Goal: Task Accomplishment & Management: Manage account settings

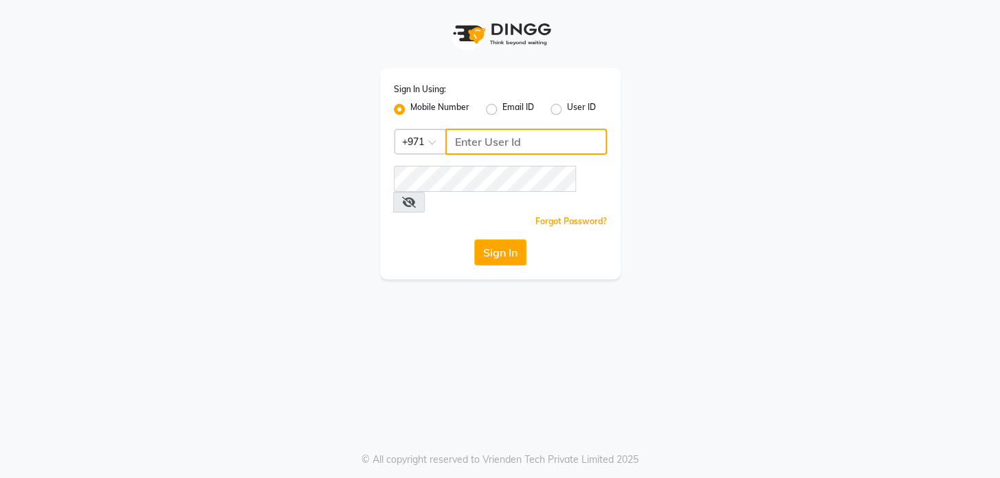
click at [557, 146] on input "Username" at bounding box center [526, 142] width 162 height 26
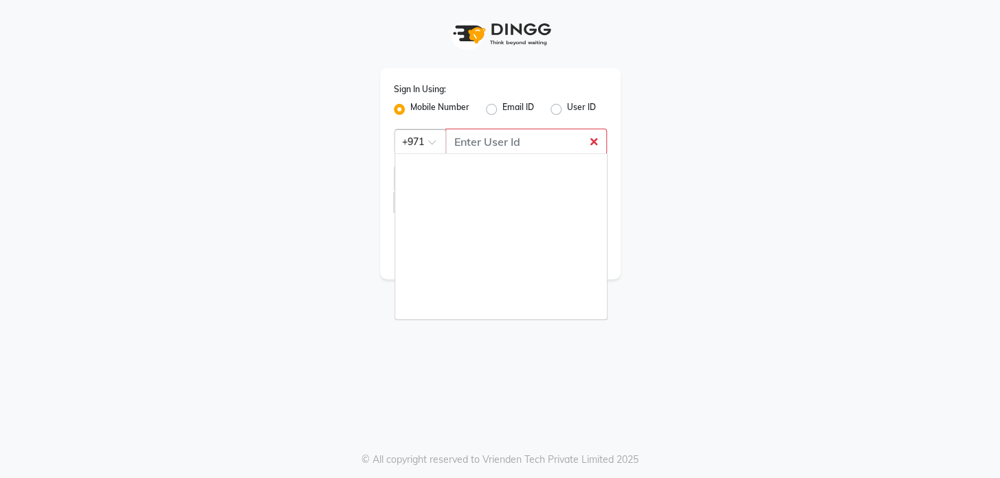
click at [432, 144] on span at bounding box center [436, 146] width 17 height 14
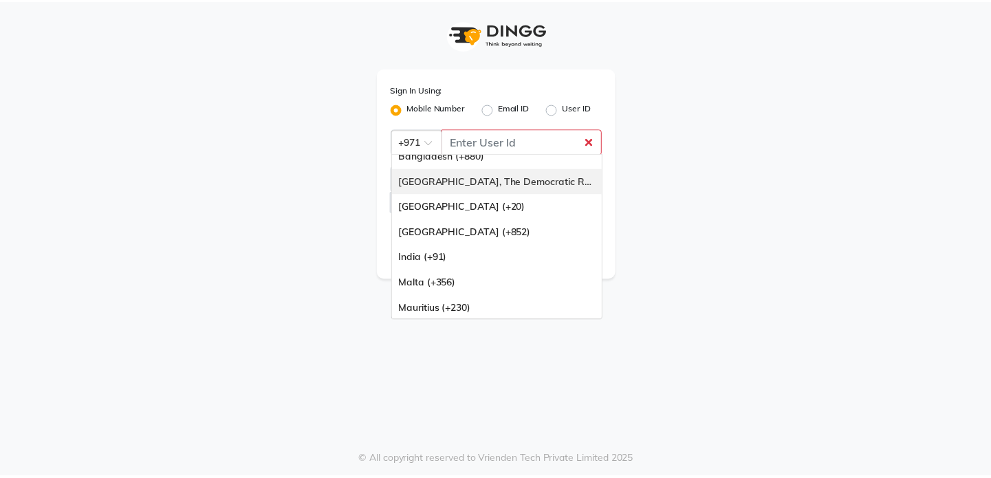
scroll to position [124, 0]
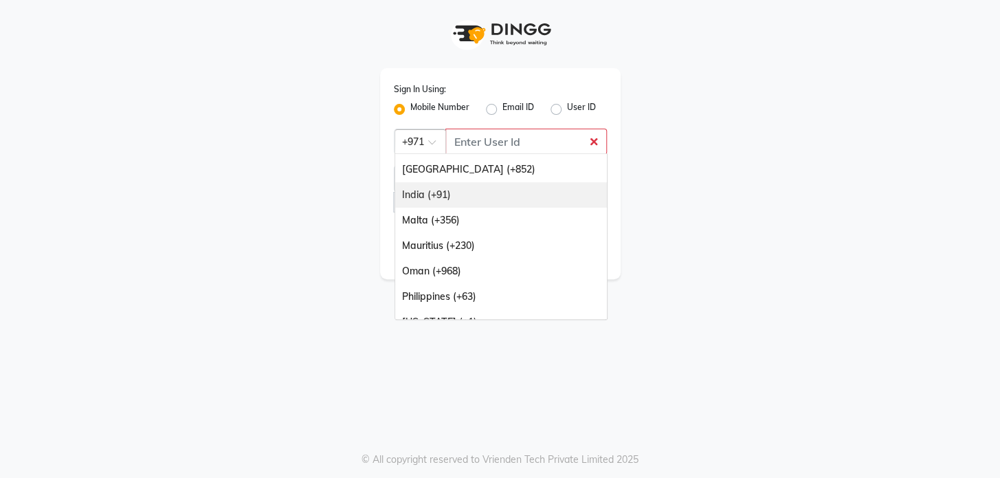
click at [459, 189] on div "India (+91)" at bounding box center [501, 194] width 212 height 25
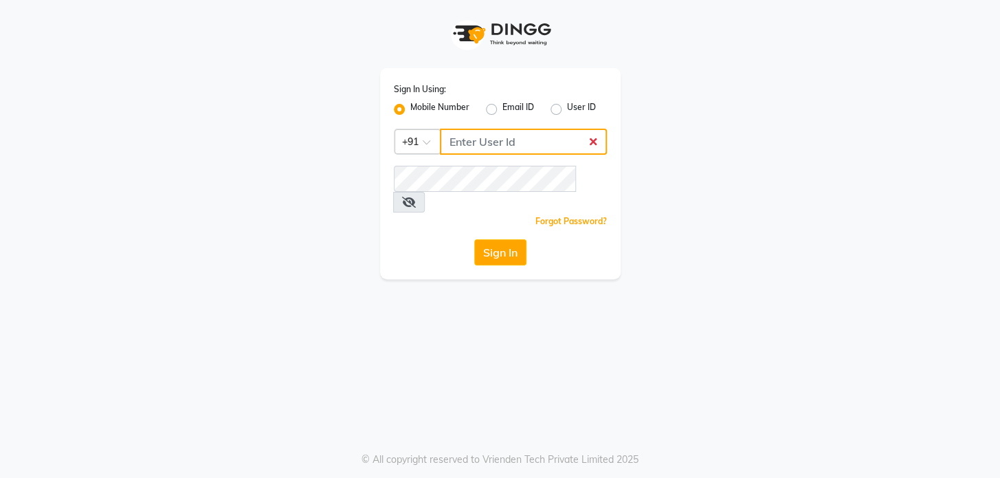
click at [507, 142] on input "Username" at bounding box center [523, 142] width 167 height 26
type input "9778826544"
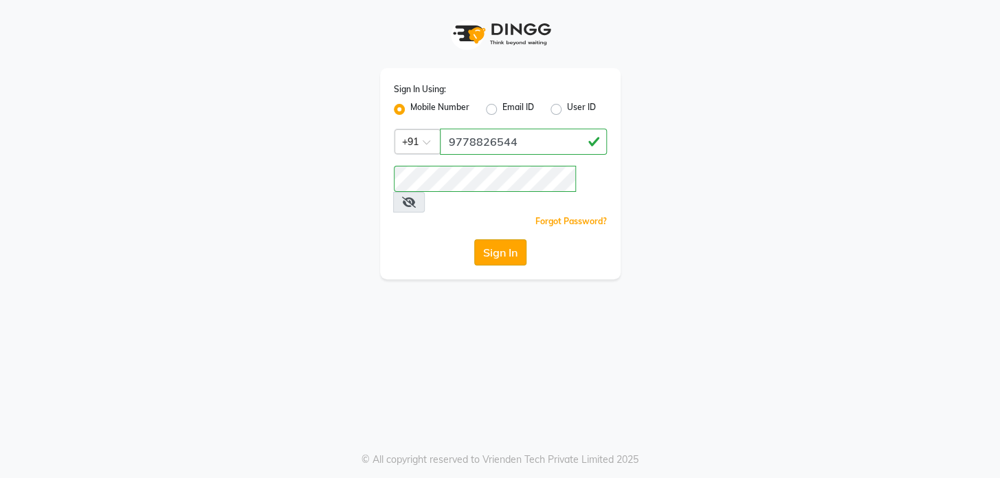
click at [509, 239] on button "Sign In" at bounding box center [500, 252] width 52 height 26
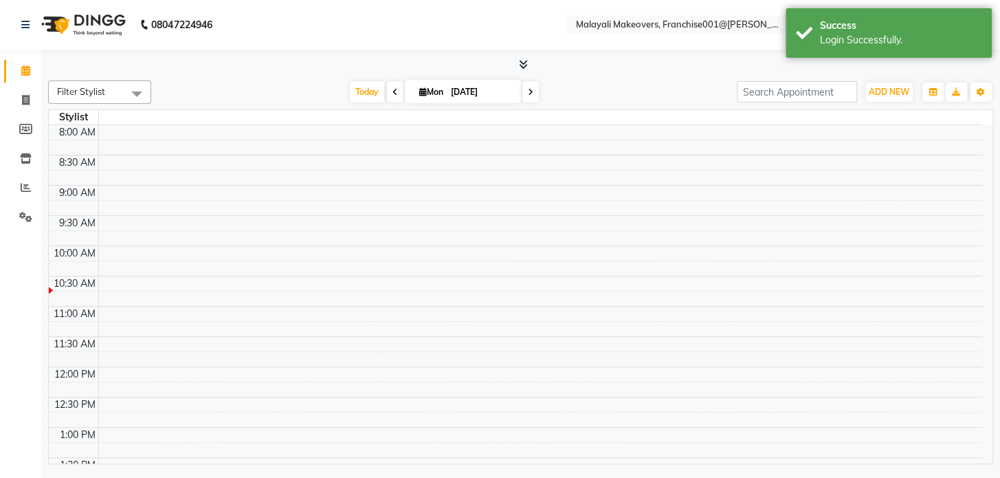
select select "en"
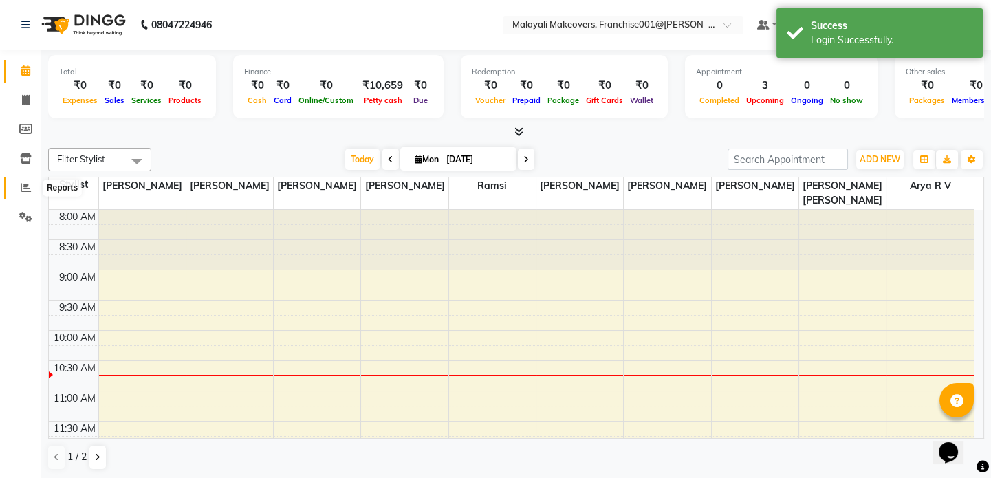
click at [26, 190] on icon at bounding box center [26, 187] width 10 height 10
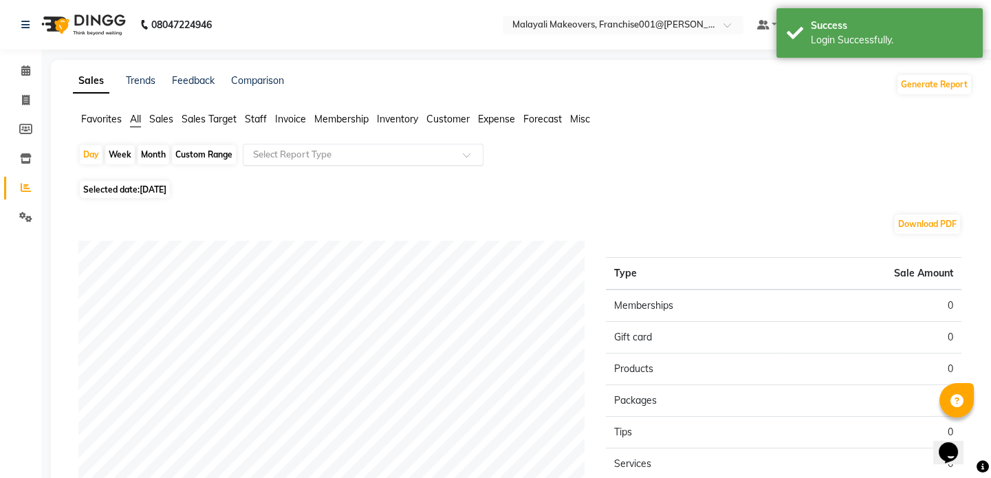
click at [271, 157] on input "text" at bounding box center [349, 155] width 198 height 14
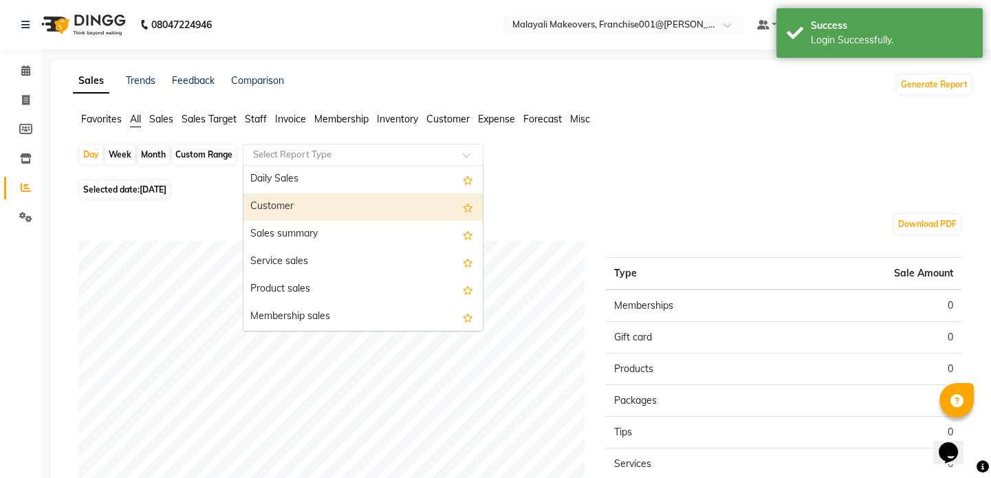
click at [162, 157] on div "Month" at bounding box center [153, 154] width 32 height 19
select select "9"
select select "2025"
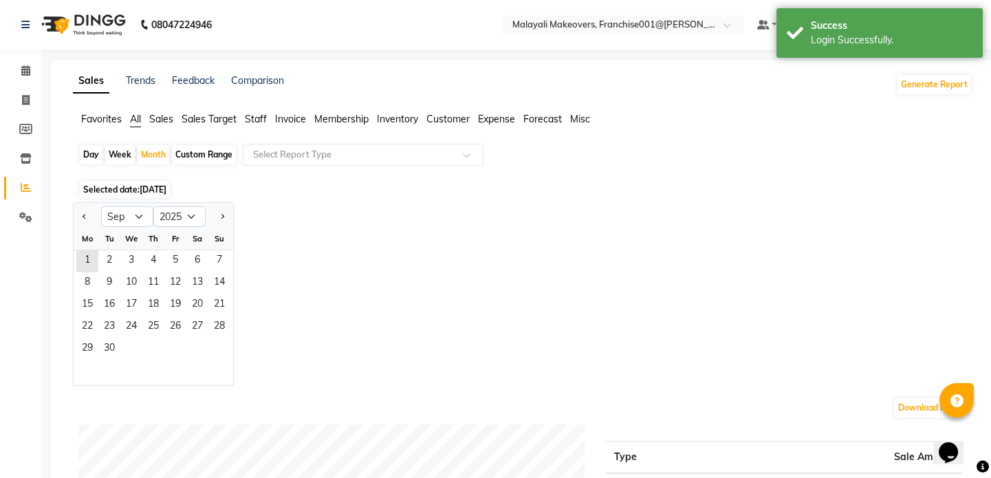
click at [76, 219] on div at bounding box center [87, 217] width 27 height 22
click at [79, 217] on button "Previous month" at bounding box center [84, 217] width 11 height 22
select select "8"
click at [167, 258] on span "1" at bounding box center [175, 261] width 22 height 22
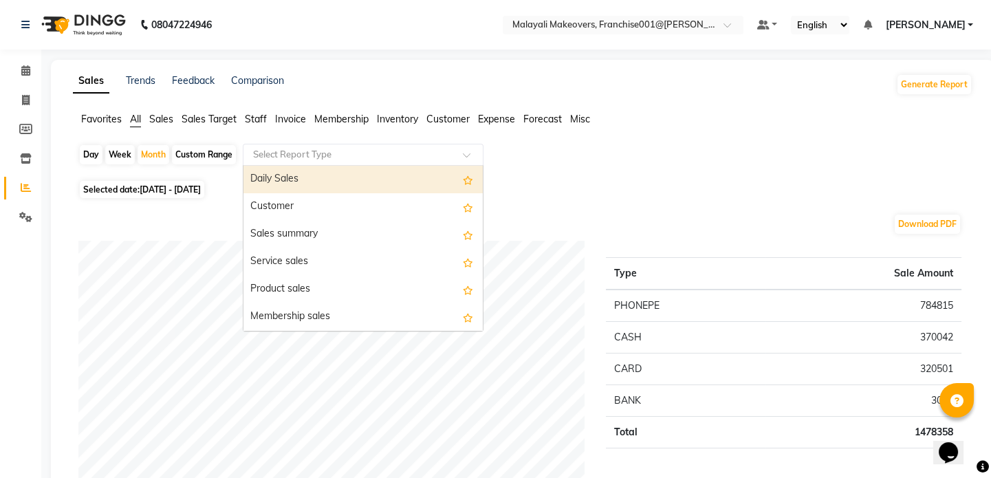
click at [309, 152] on input "text" at bounding box center [349, 155] width 198 height 14
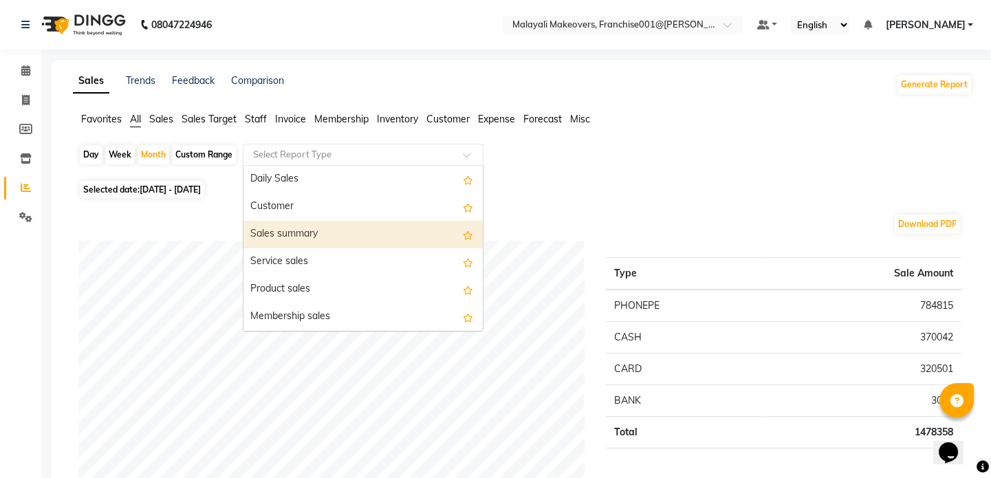
click at [298, 236] on div "Sales summary" at bounding box center [362, 234] width 239 height 27
select select "full_report"
select select "csv"
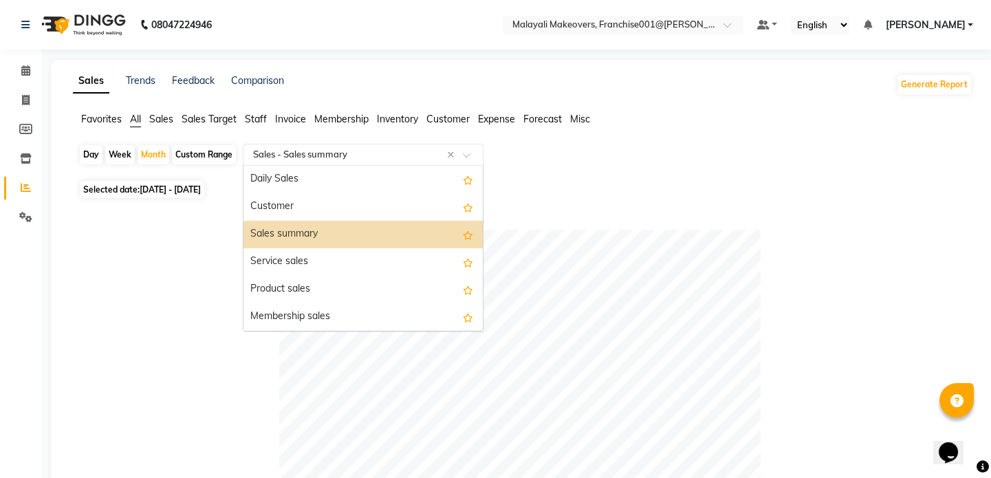
click at [289, 158] on input "text" at bounding box center [349, 155] width 198 height 14
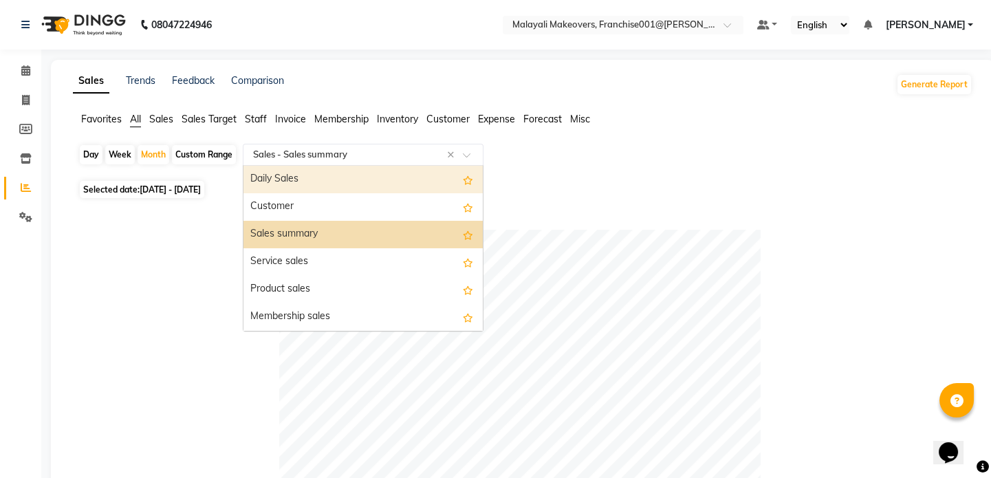
click at [291, 120] on span "Invoice" at bounding box center [290, 119] width 31 height 12
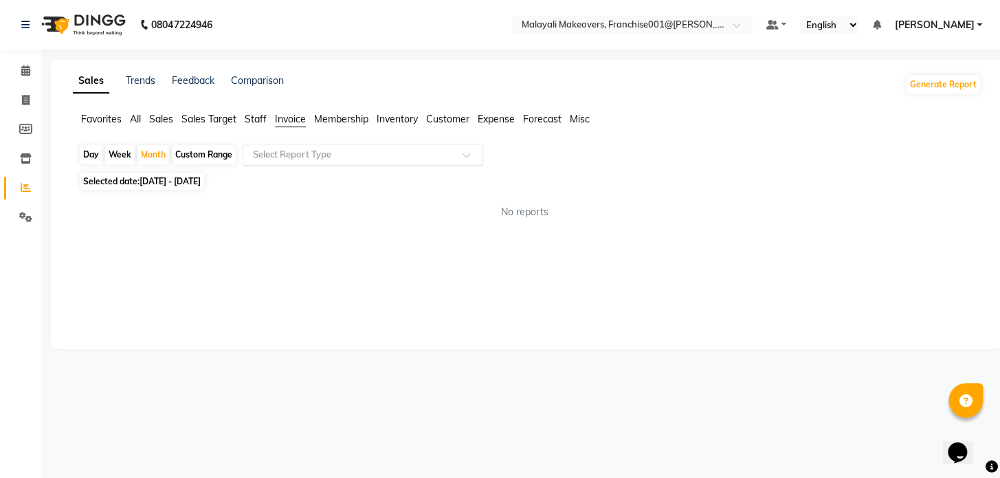
click at [318, 156] on input "text" at bounding box center [349, 155] width 198 height 14
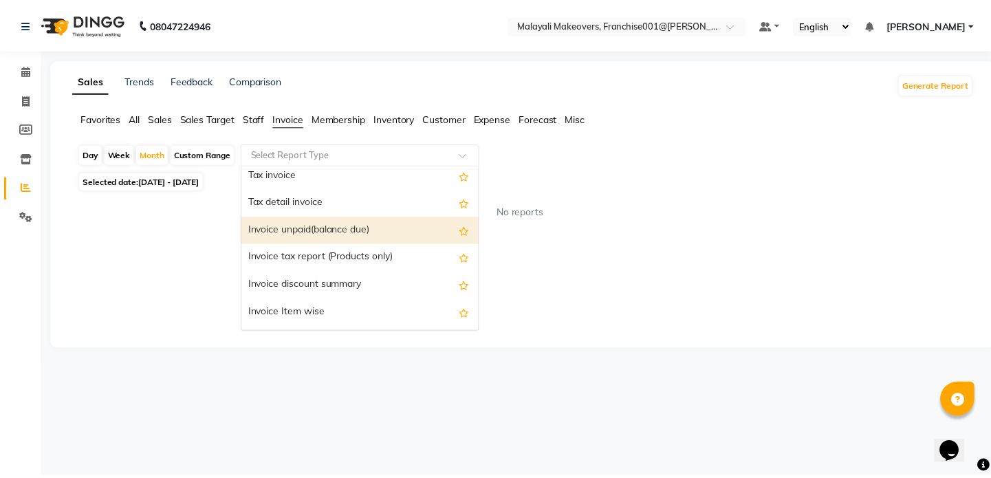
scroll to position [62, 0]
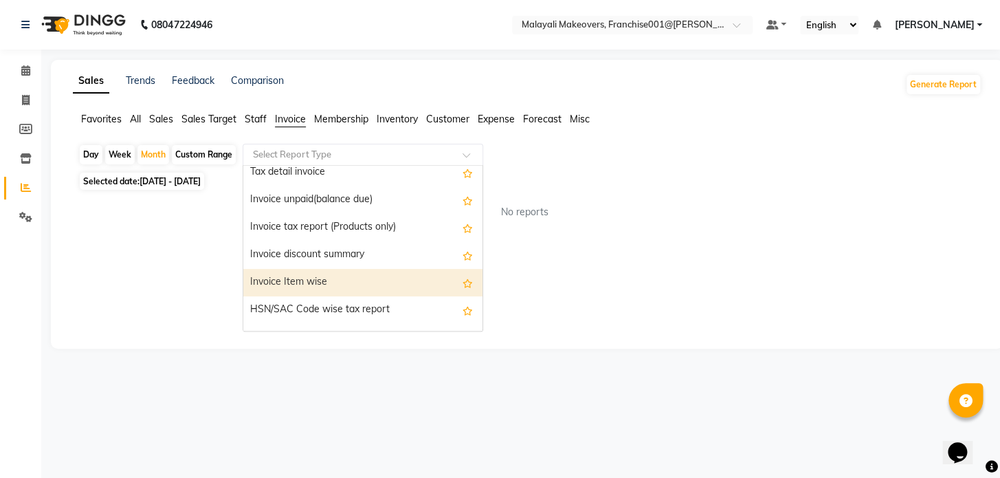
click at [327, 278] on div "Invoice Item wise" at bounding box center [362, 282] width 239 height 27
select select "full_report"
select select "csv"
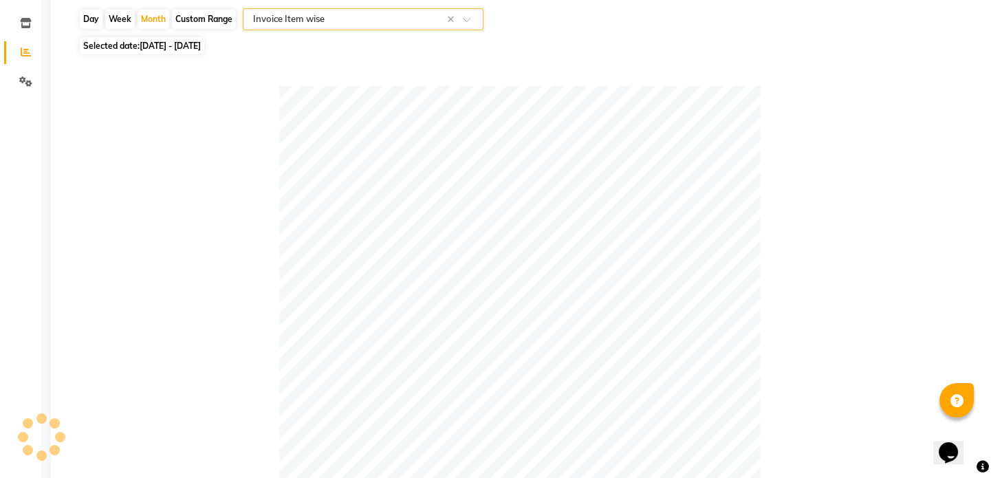
scroll to position [0, 0]
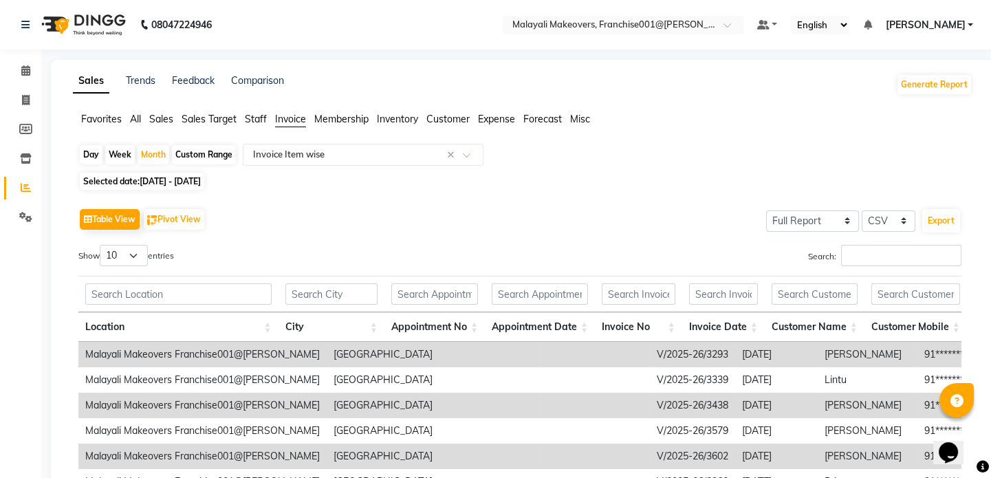
click at [209, 157] on div "Custom Range" at bounding box center [204, 154] width 64 height 19
select select "8"
select select "2025"
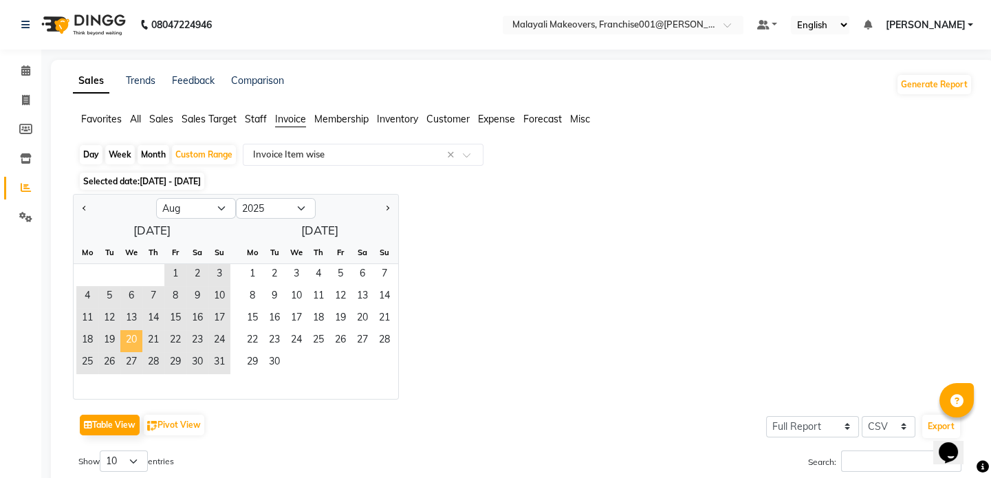
click at [128, 339] on span "20" at bounding box center [131, 341] width 22 height 22
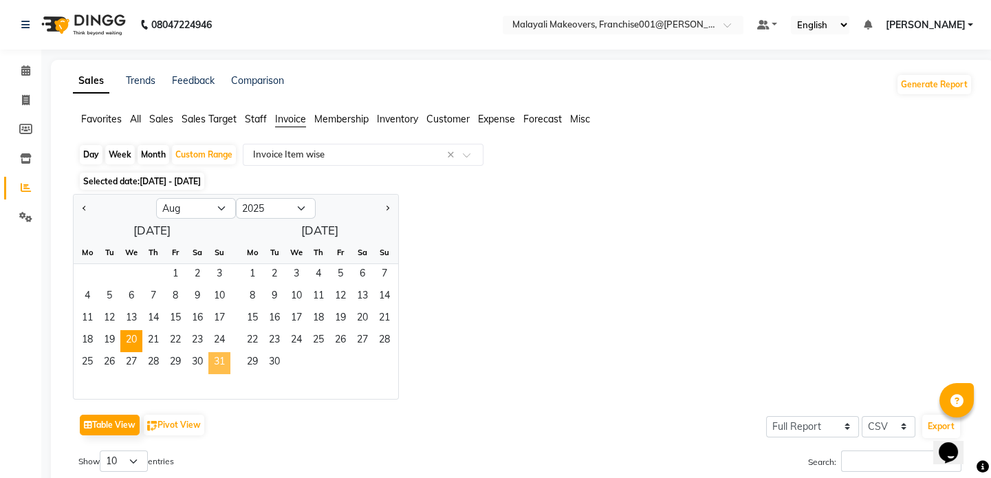
click at [217, 364] on span "31" at bounding box center [219, 363] width 22 height 22
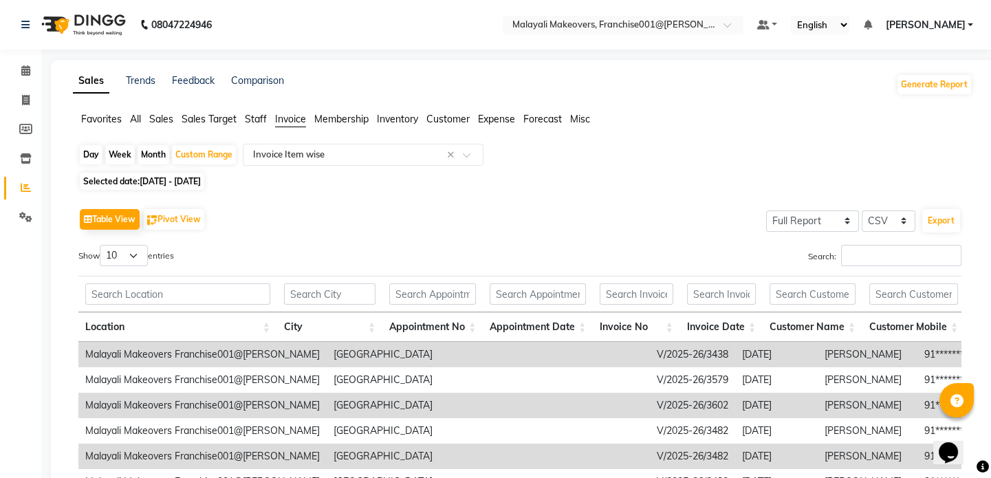
click at [177, 179] on span "[DATE] - [DATE]" at bounding box center [170, 181] width 61 height 10
select select "8"
select select "2025"
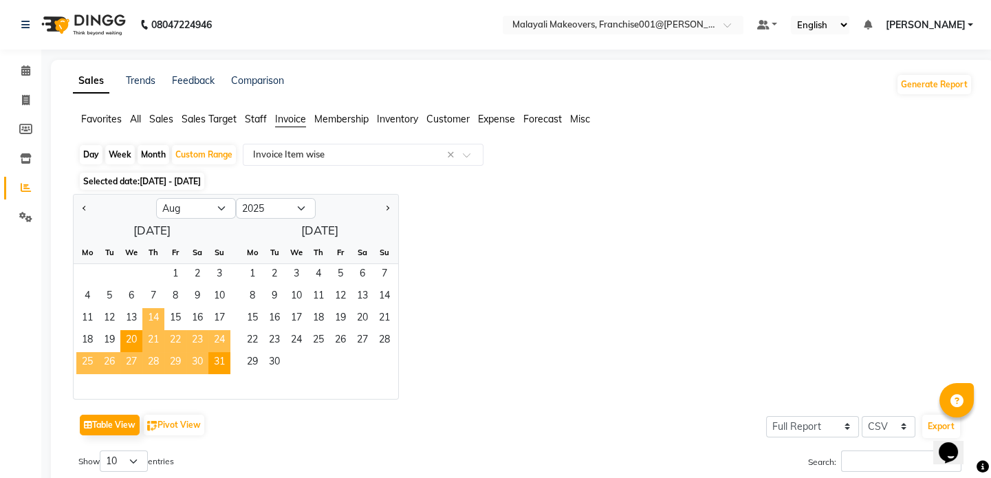
click at [154, 318] on span "14" at bounding box center [153, 319] width 22 height 22
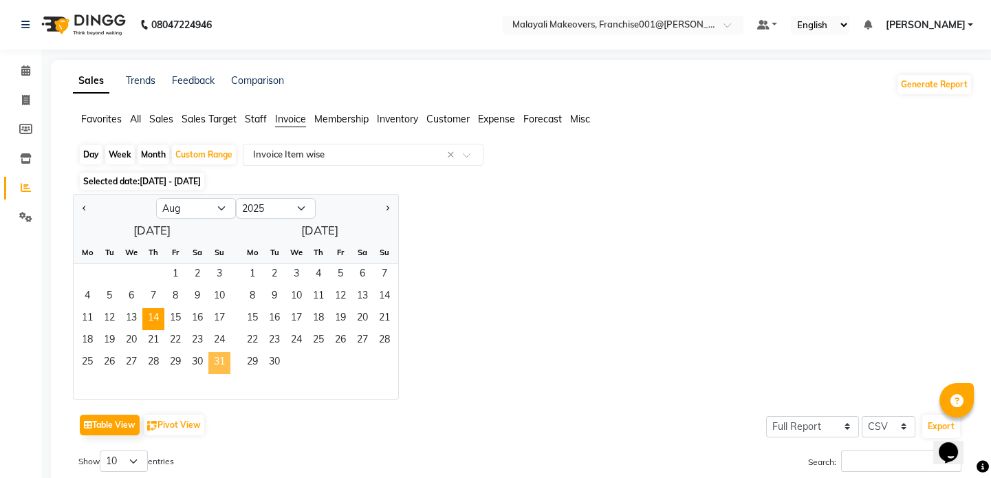
click at [227, 360] on span "31" at bounding box center [219, 363] width 22 height 22
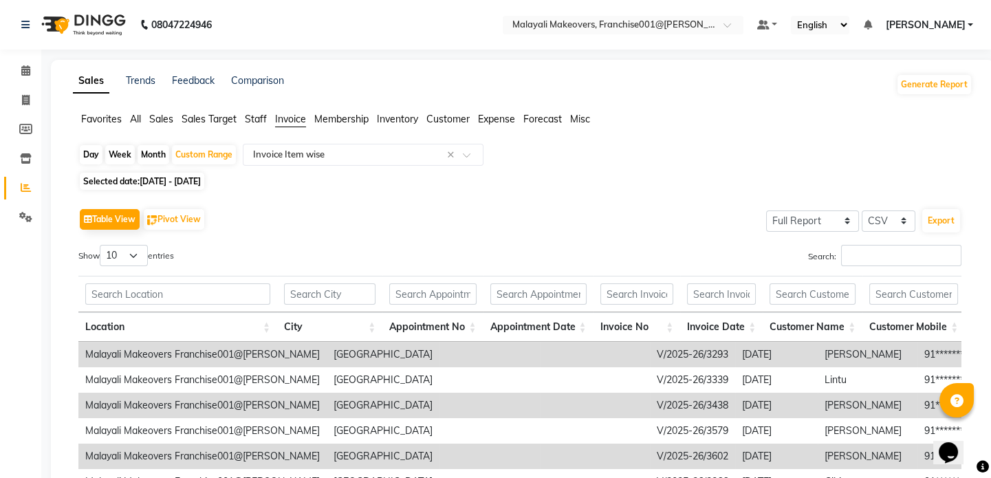
click at [171, 181] on span "[DATE] - [DATE]" at bounding box center [170, 181] width 61 height 10
select select "8"
select select "2025"
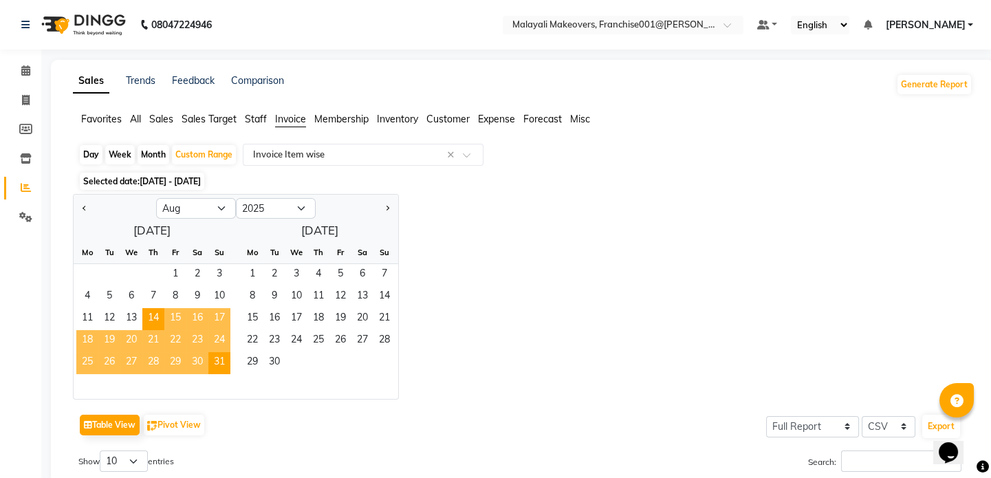
click at [175, 316] on span "15" at bounding box center [175, 319] width 22 height 22
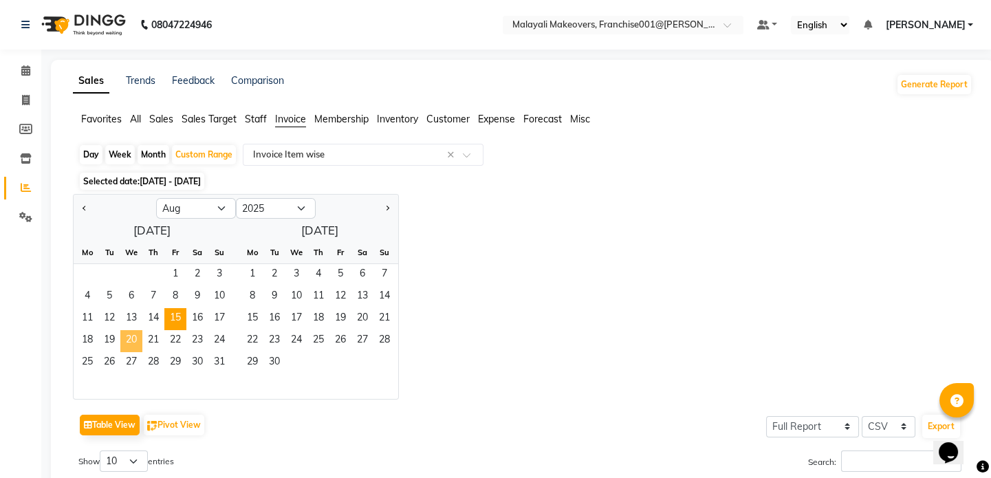
click at [131, 338] on span "20" at bounding box center [131, 341] width 22 height 22
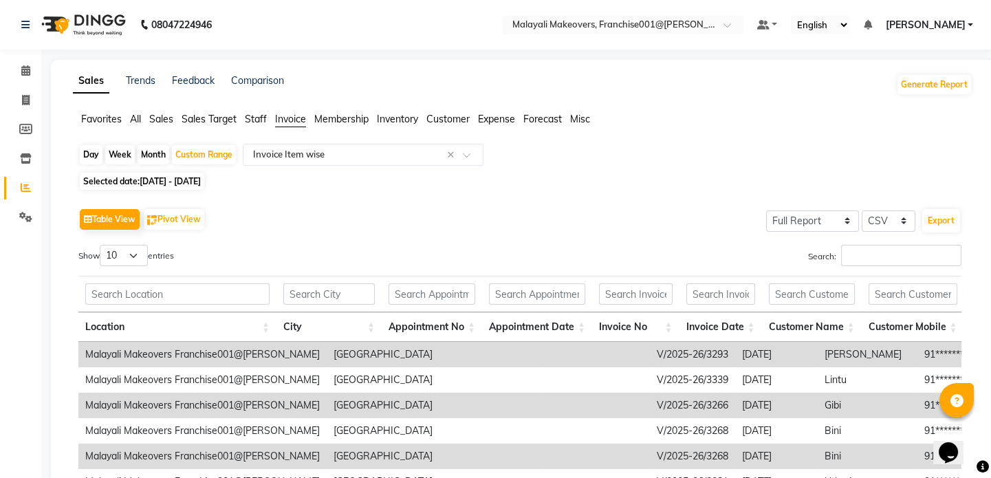
click at [195, 178] on span "[DATE] - [DATE]" at bounding box center [170, 181] width 61 height 10
select select "8"
select select "2025"
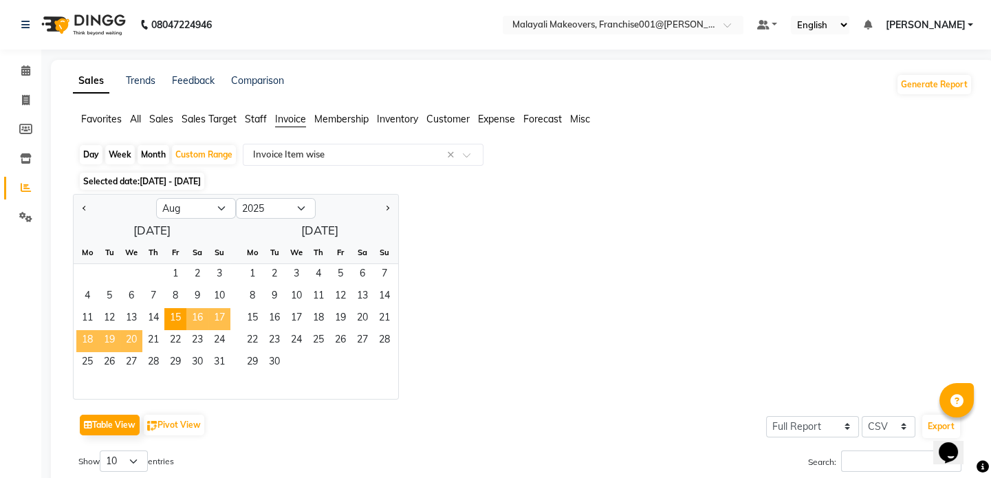
click at [139, 338] on span "20" at bounding box center [131, 341] width 22 height 22
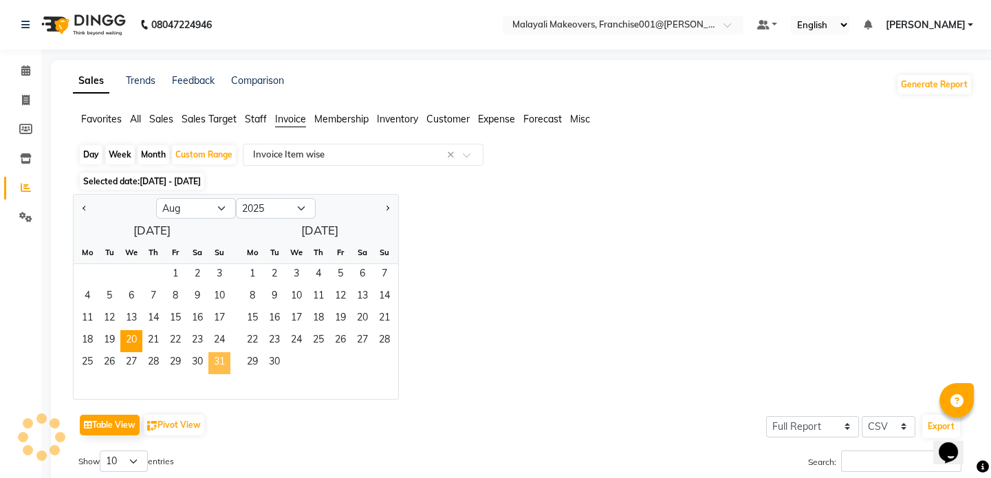
click at [217, 364] on span "31" at bounding box center [219, 363] width 22 height 22
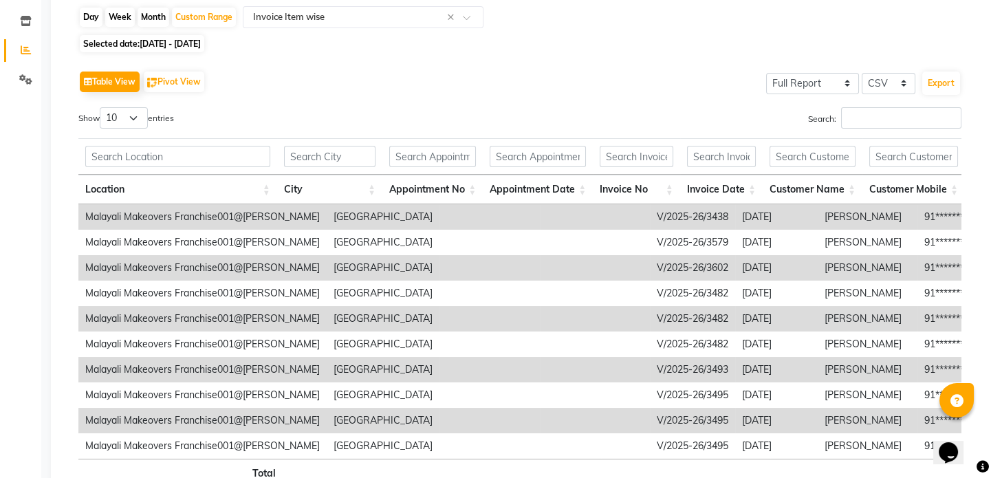
scroll to position [239, 0]
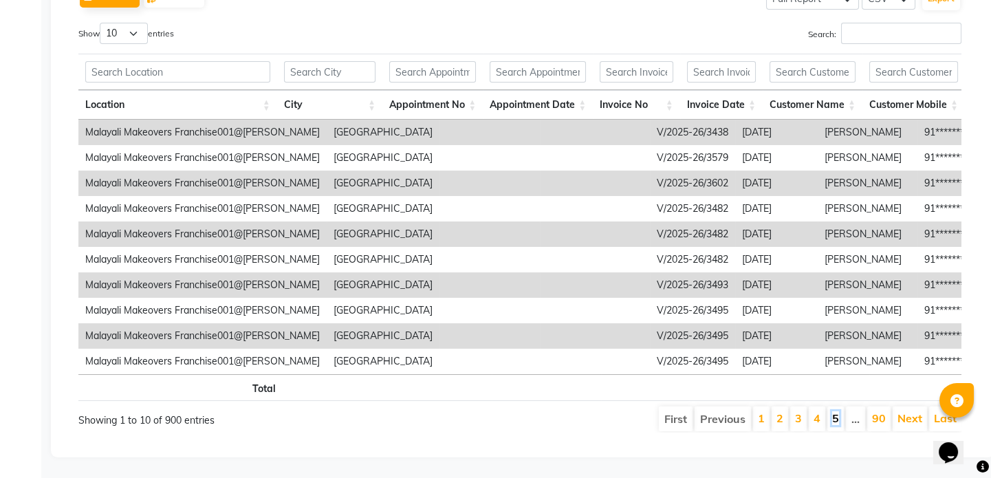
click at [837, 411] on link "5" at bounding box center [835, 418] width 7 height 14
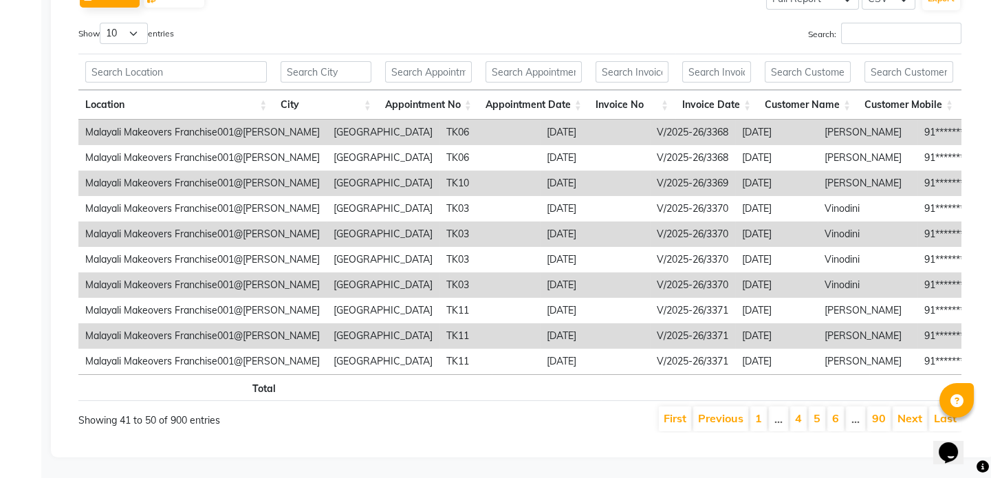
click at [859, 412] on li "…" at bounding box center [855, 418] width 19 height 25
click at [877, 412] on link "90" at bounding box center [879, 418] width 14 height 14
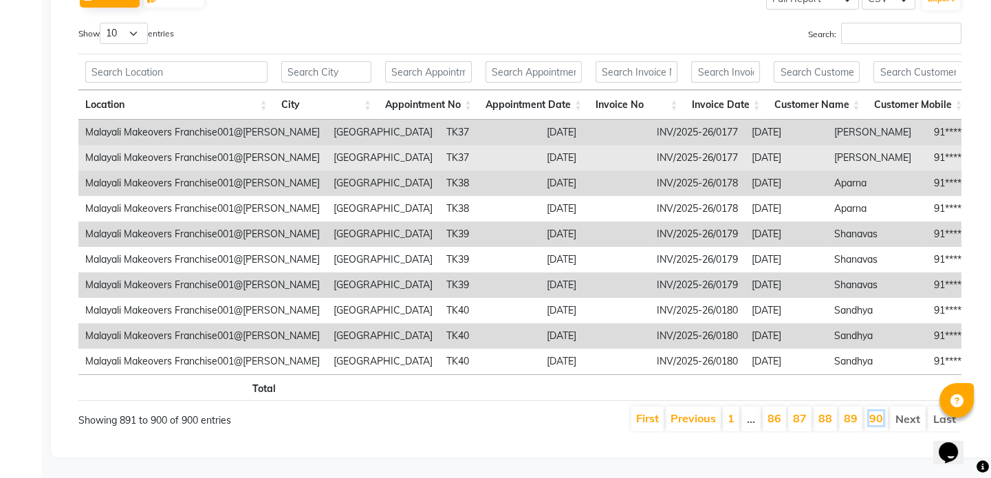
scroll to position [0, 0]
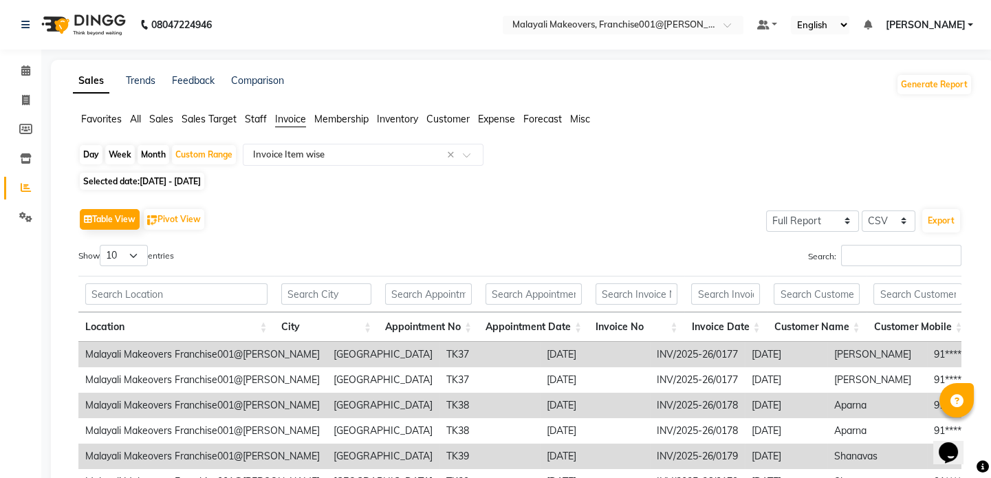
click at [186, 186] on span "Selected date: [DATE] - [DATE]" at bounding box center [142, 181] width 124 height 17
select select "8"
select select "2025"
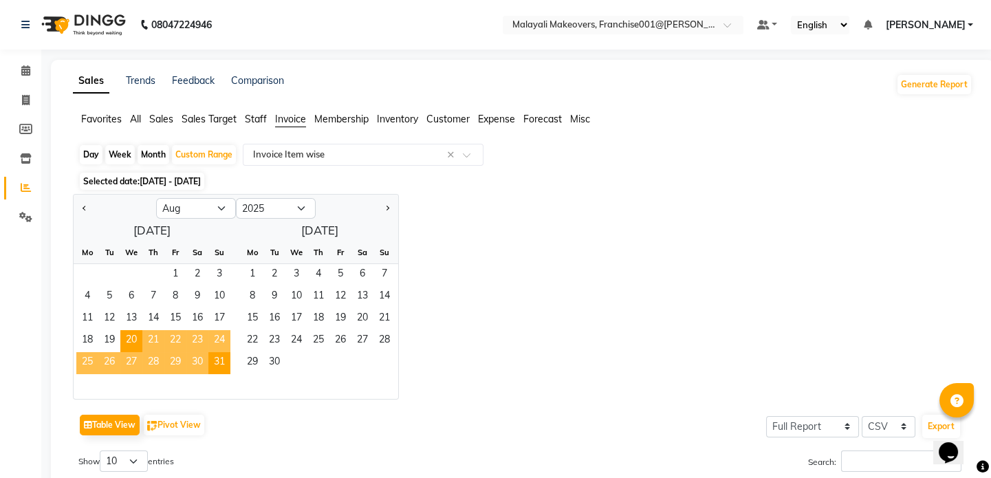
click at [81, 361] on span "25" at bounding box center [87, 363] width 22 height 22
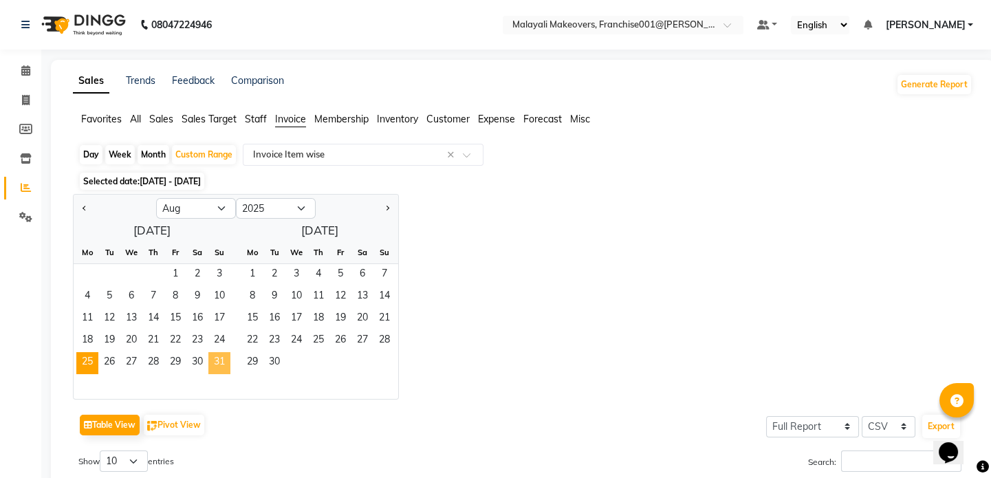
click at [227, 366] on span "31" at bounding box center [219, 363] width 22 height 22
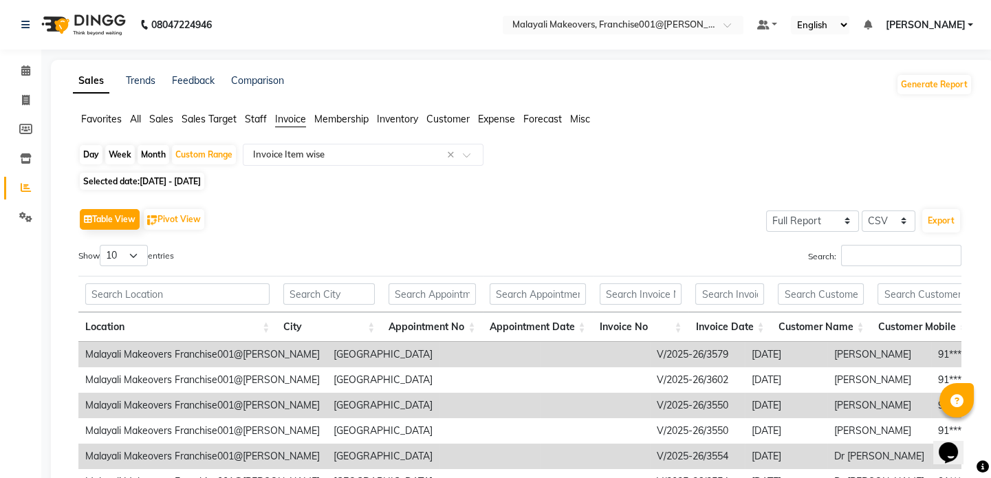
click at [186, 182] on span "[DATE] - [DATE]" at bounding box center [170, 181] width 61 height 10
select select "8"
select select "2025"
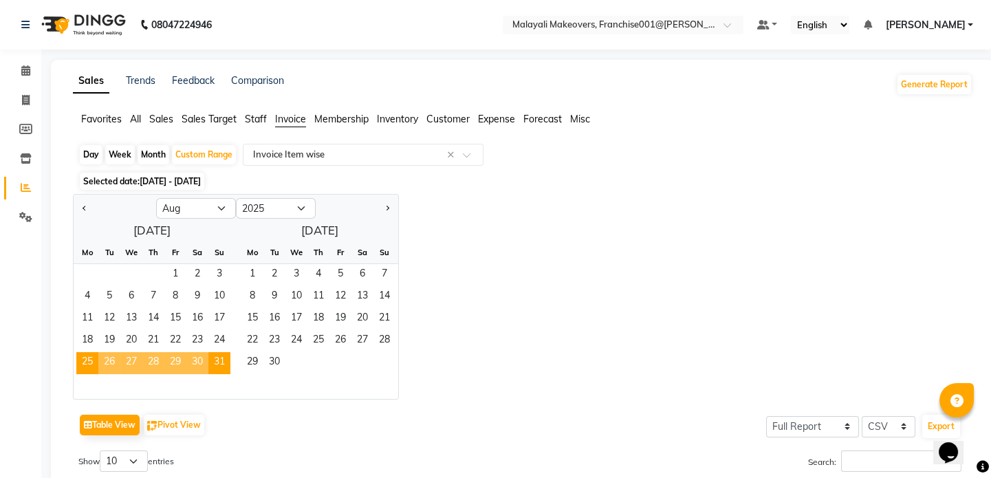
click at [91, 153] on div "Day" at bounding box center [91, 154] width 23 height 19
select select "8"
select select "2025"
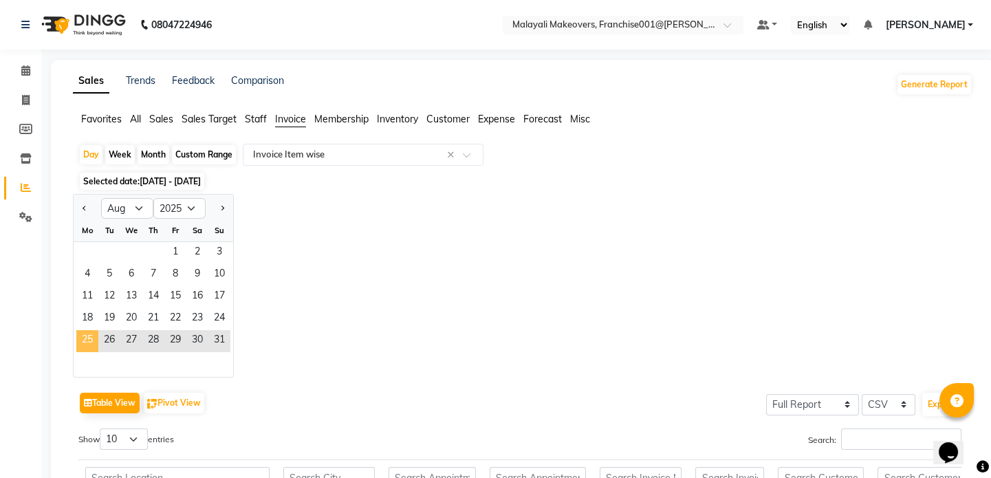
click at [82, 342] on span "25" at bounding box center [87, 341] width 22 height 22
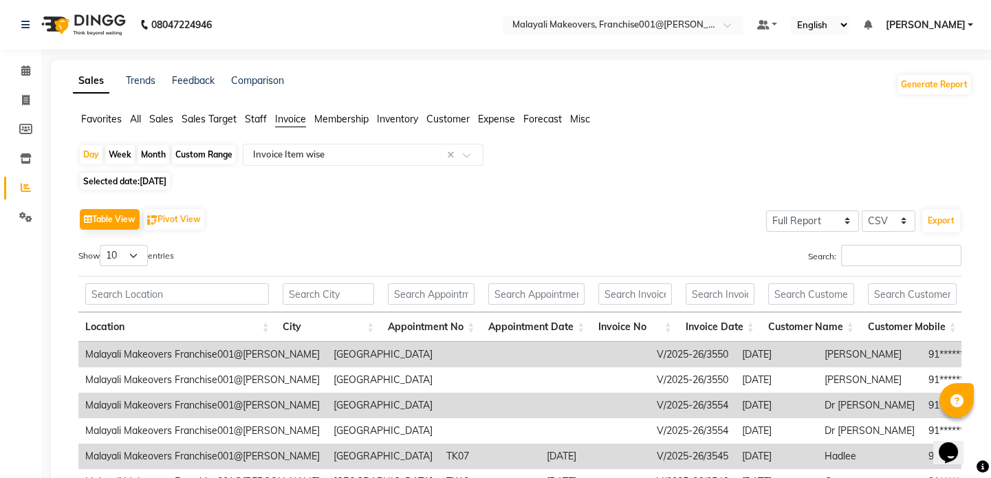
click at [166, 181] on span "[DATE]" at bounding box center [153, 181] width 27 height 10
select select "8"
select select "2025"
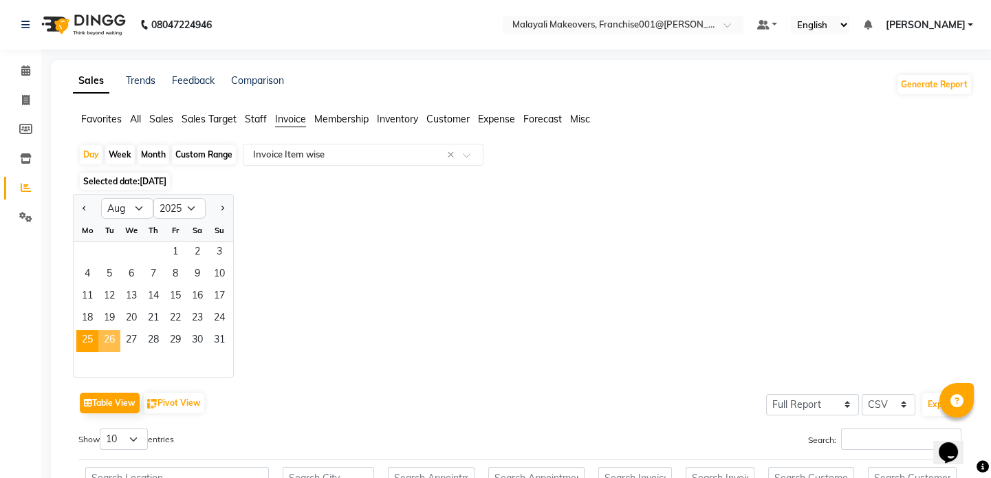
click at [109, 343] on span "26" at bounding box center [109, 341] width 22 height 22
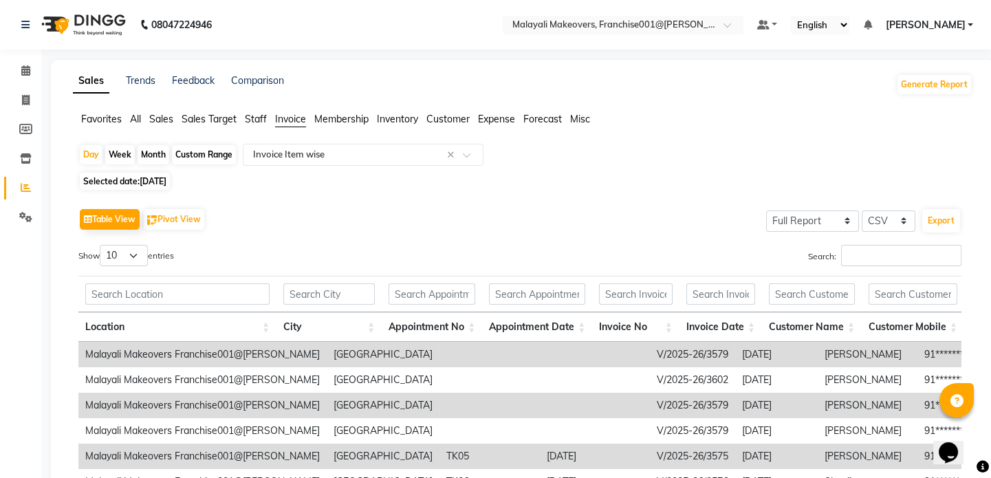
click at [170, 175] on span "Selected date: [DATE]" at bounding box center [125, 181] width 90 height 17
select select "8"
select select "2025"
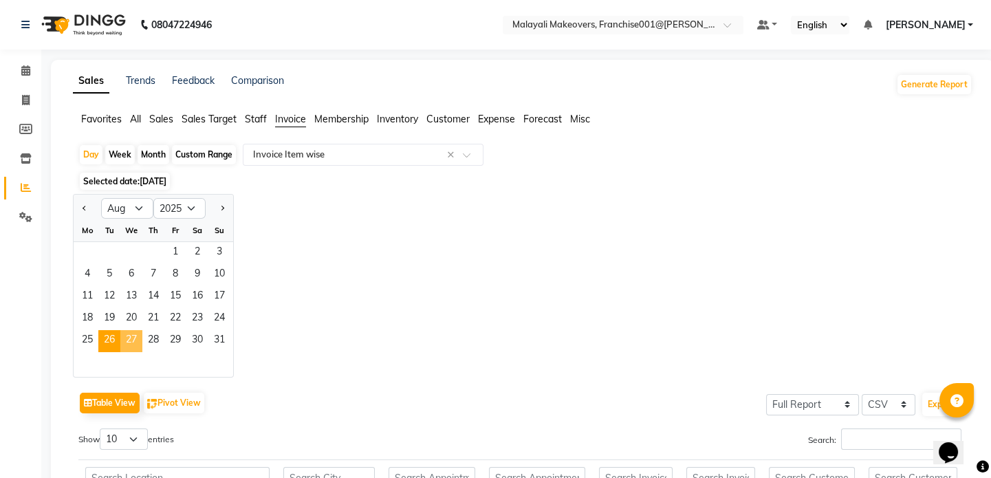
click at [125, 336] on span "27" at bounding box center [131, 341] width 22 height 22
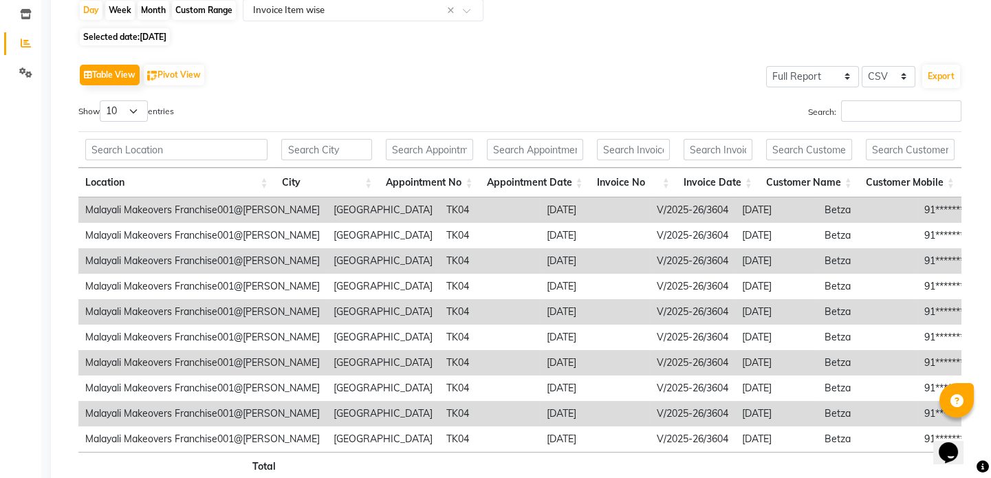
scroll to position [62, 0]
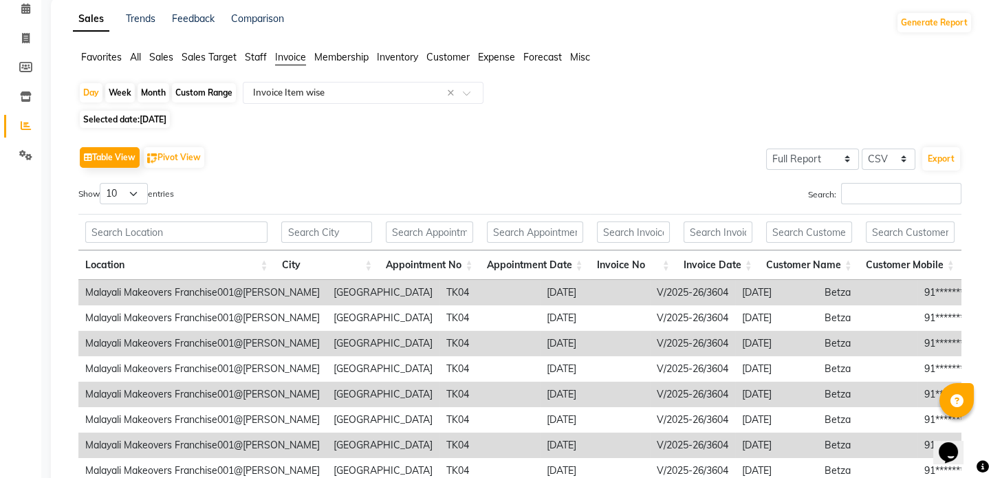
click at [170, 124] on span "Selected date: [DATE]" at bounding box center [125, 119] width 90 height 17
select select "8"
select select "2025"
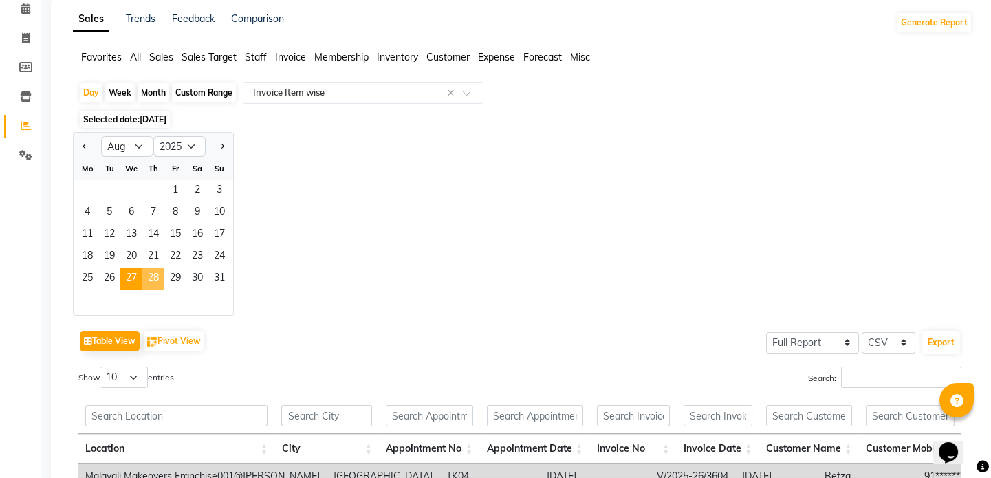
click at [156, 276] on span "28" at bounding box center [153, 279] width 22 height 22
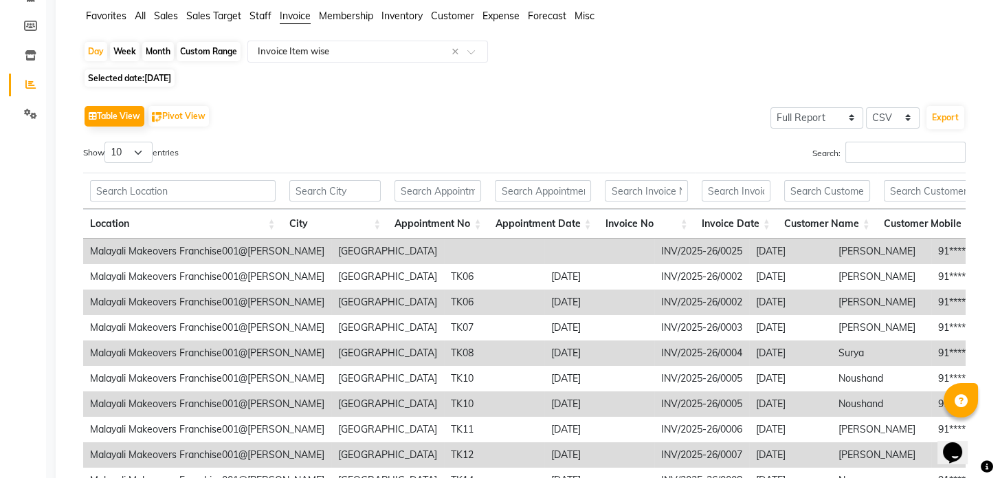
scroll to position [0, 0]
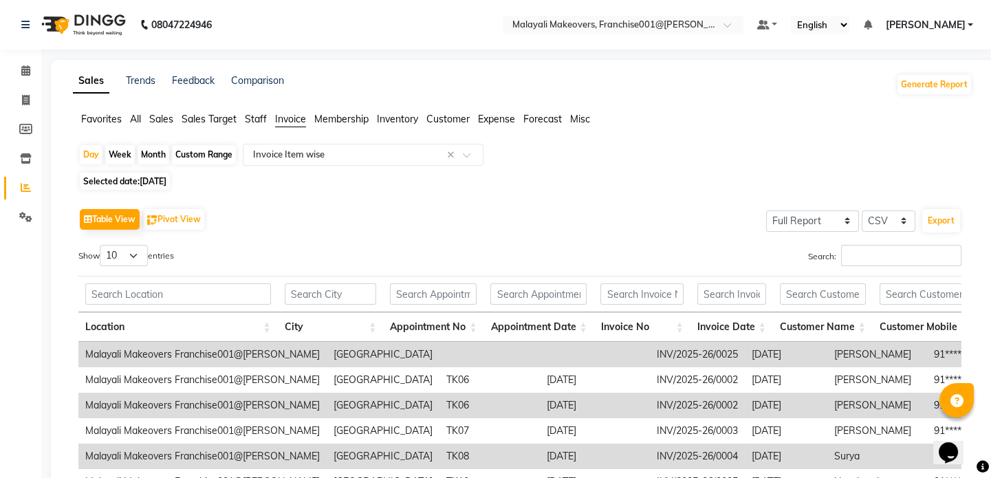
click at [207, 157] on div "Custom Range" at bounding box center [204, 154] width 64 height 19
select select "8"
select select "2025"
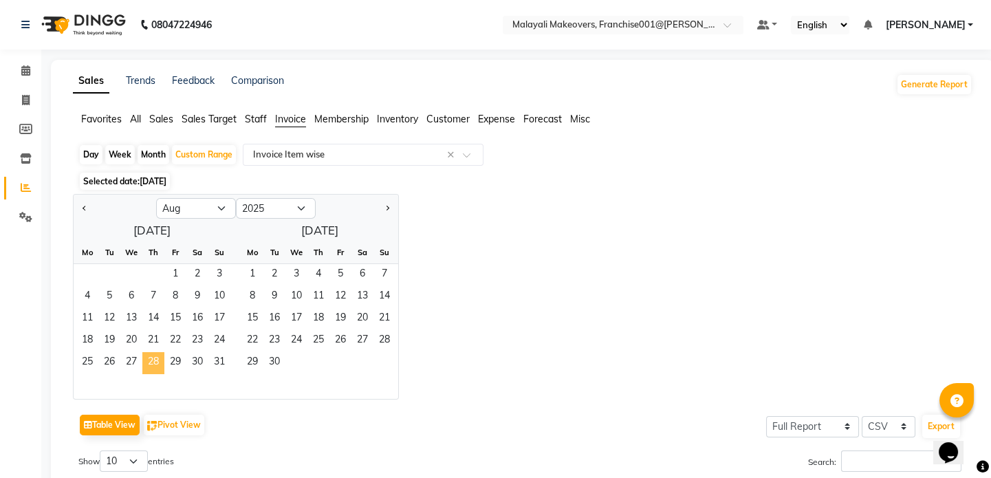
click at [163, 362] on span "28" at bounding box center [153, 363] width 22 height 22
click at [216, 361] on span "31" at bounding box center [219, 363] width 22 height 22
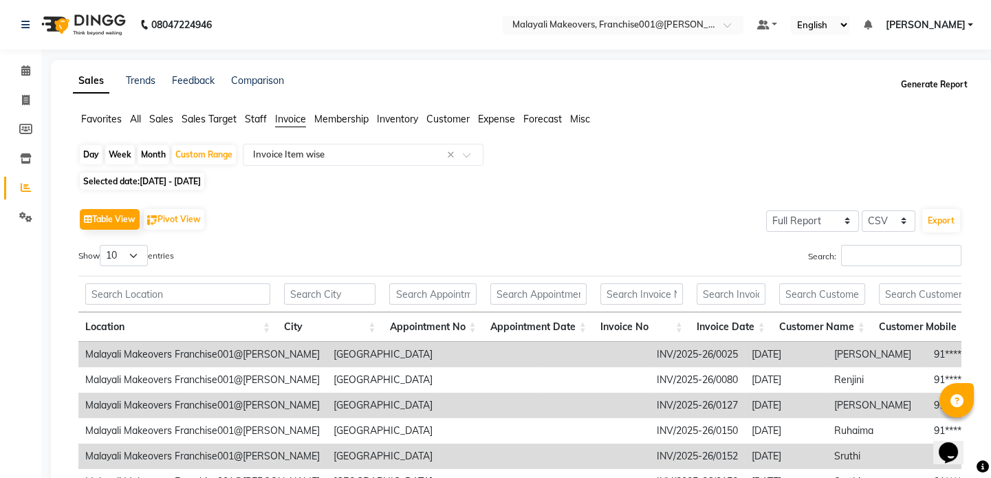
click at [928, 89] on button "Generate Report" at bounding box center [934, 84] width 74 height 19
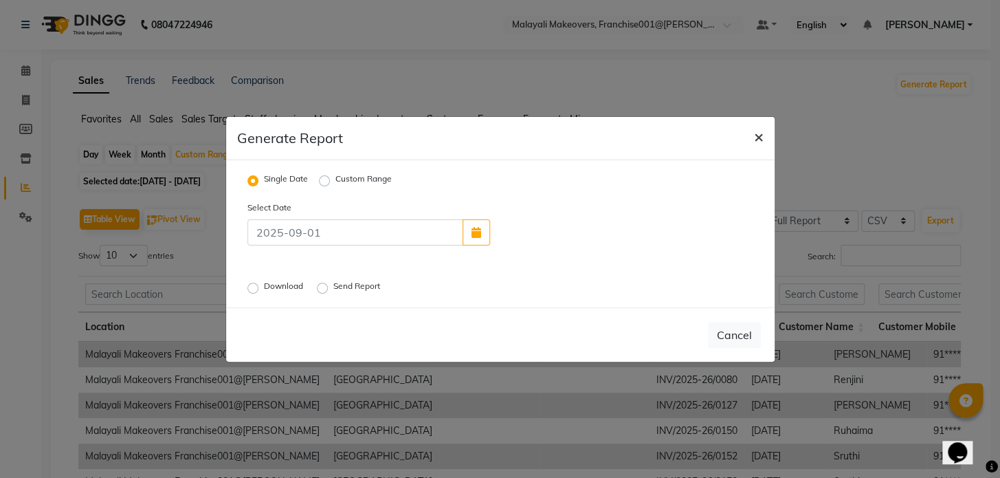
click at [757, 136] on span "×" at bounding box center [759, 136] width 10 height 21
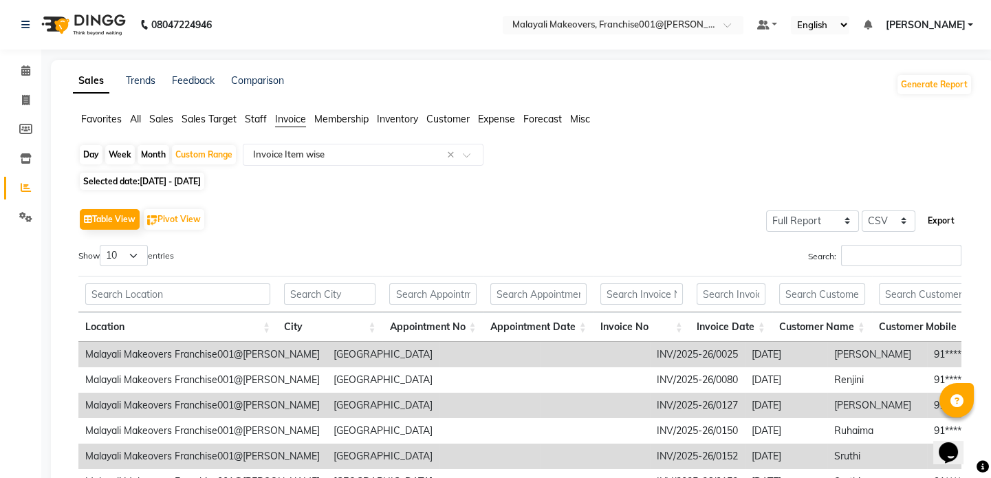
click at [939, 219] on button "Export" at bounding box center [941, 220] width 38 height 23
click at [27, 95] on icon at bounding box center [26, 100] width 8 height 10
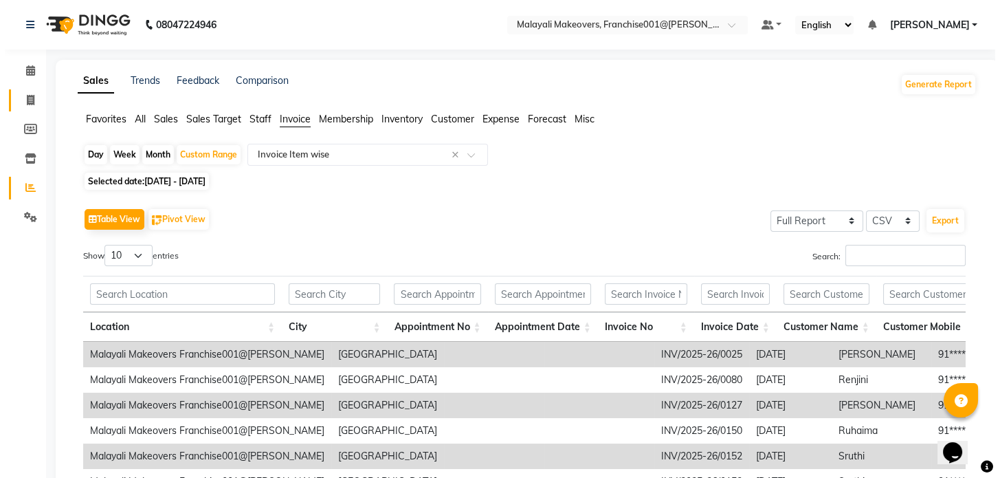
select select "service"
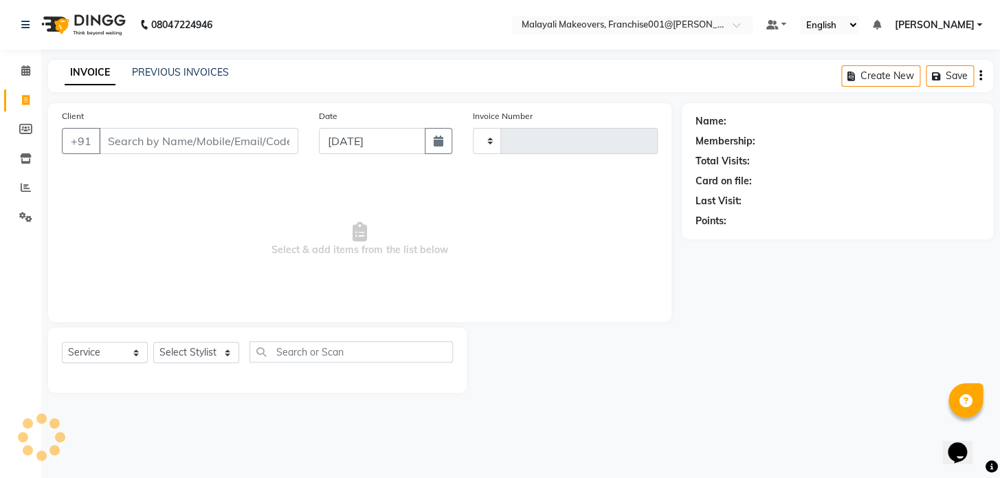
type input "0182"
select select "8923"
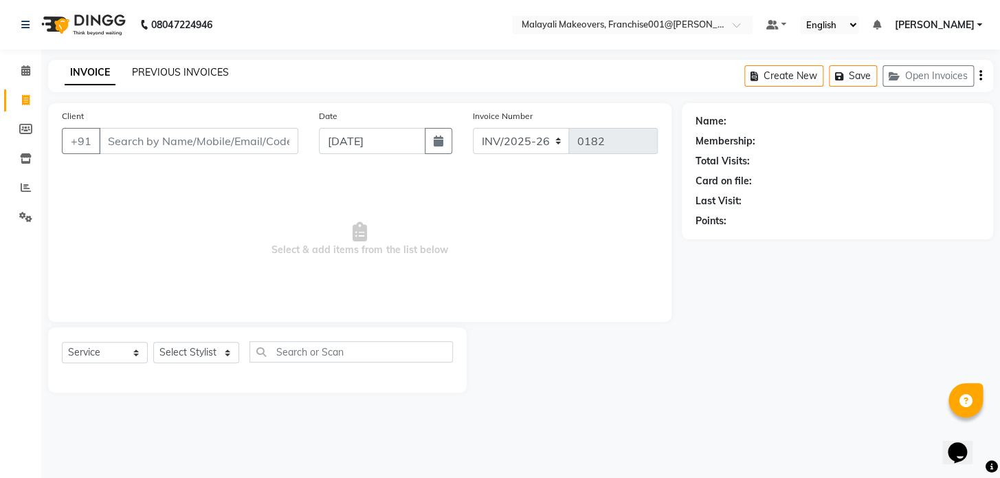
click at [176, 69] on link "PREVIOUS INVOICES" at bounding box center [180, 72] width 97 height 12
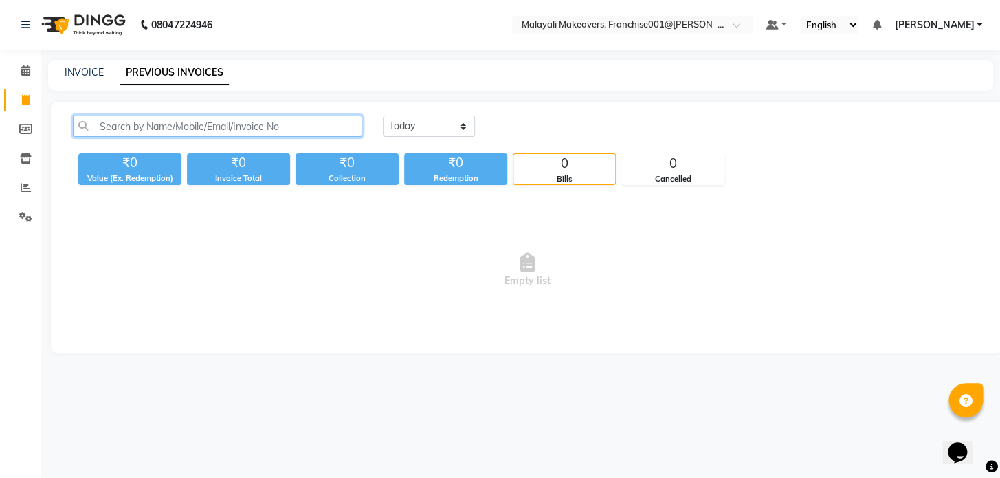
click at [171, 124] on input "text" at bounding box center [217, 125] width 289 height 21
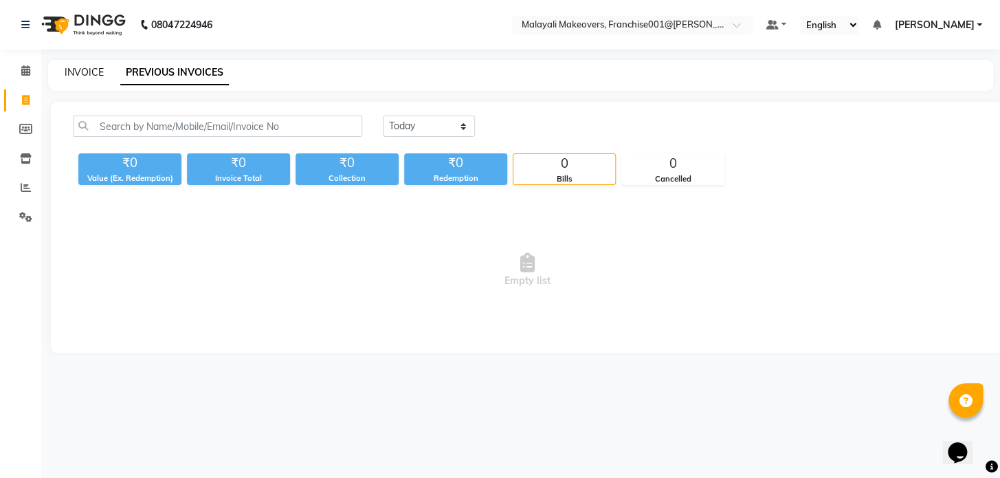
click at [96, 74] on link "INVOICE" at bounding box center [84, 72] width 39 height 12
select select "service"
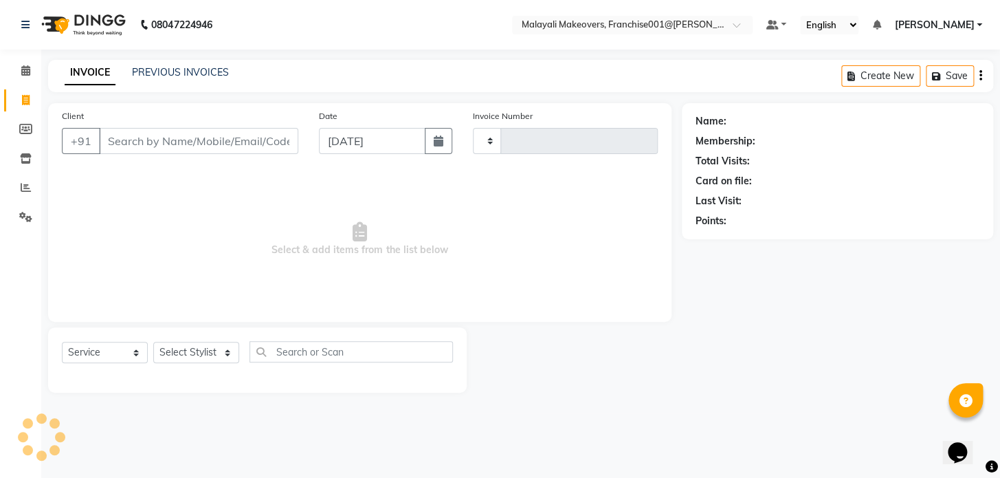
type input "0182"
select select "8923"
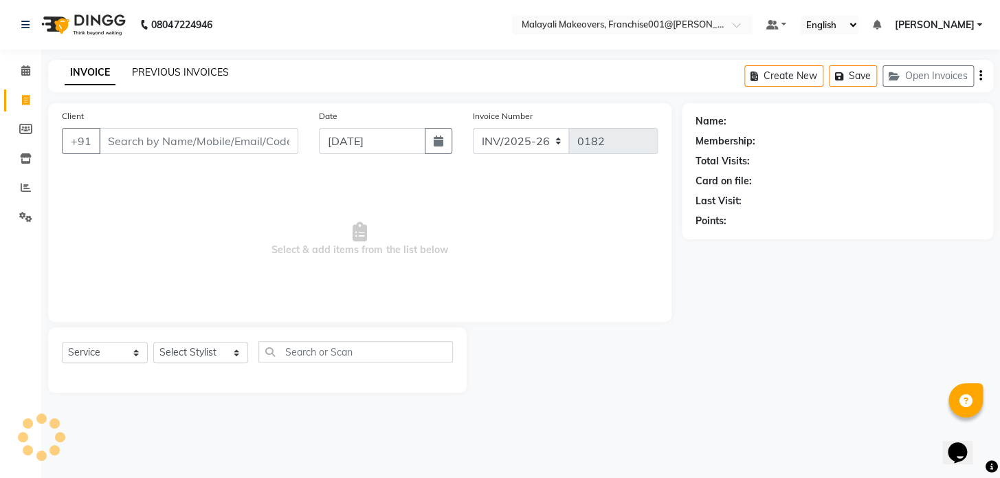
click at [181, 69] on link "PREVIOUS INVOICES" at bounding box center [180, 72] width 97 height 12
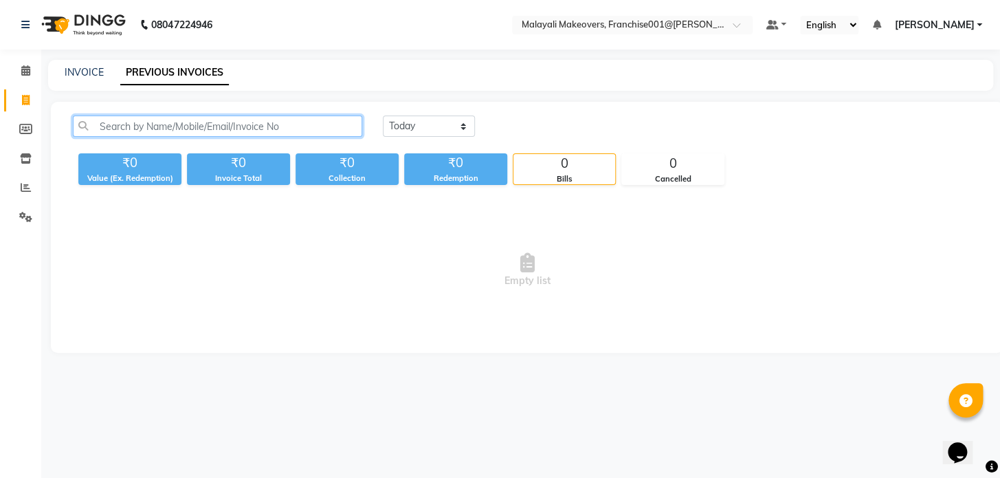
click at [206, 130] on input "text" at bounding box center [217, 125] width 289 height 21
paste input "INV/2025-26/0002"
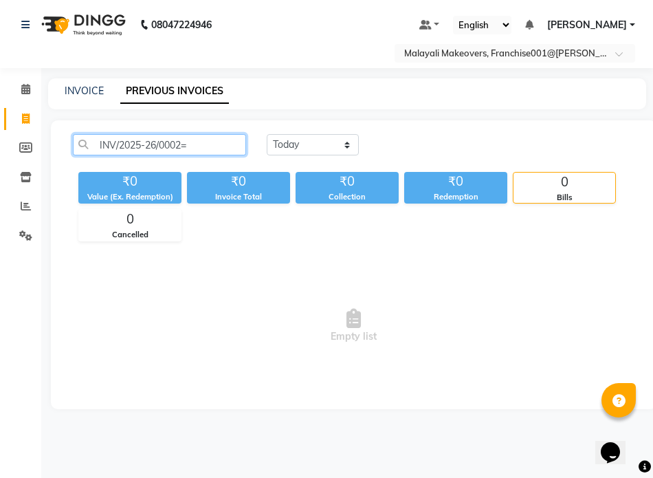
click at [212, 142] on input "INV/2025-26/0002=" at bounding box center [159, 144] width 173 height 21
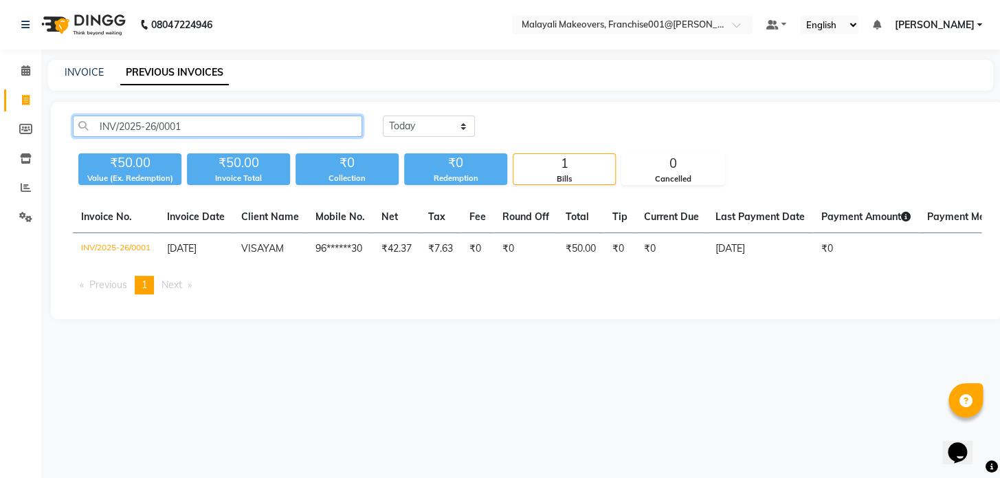
click at [232, 124] on input "INV/2025-26/0001" at bounding box center [217, 125] width 289 height 21
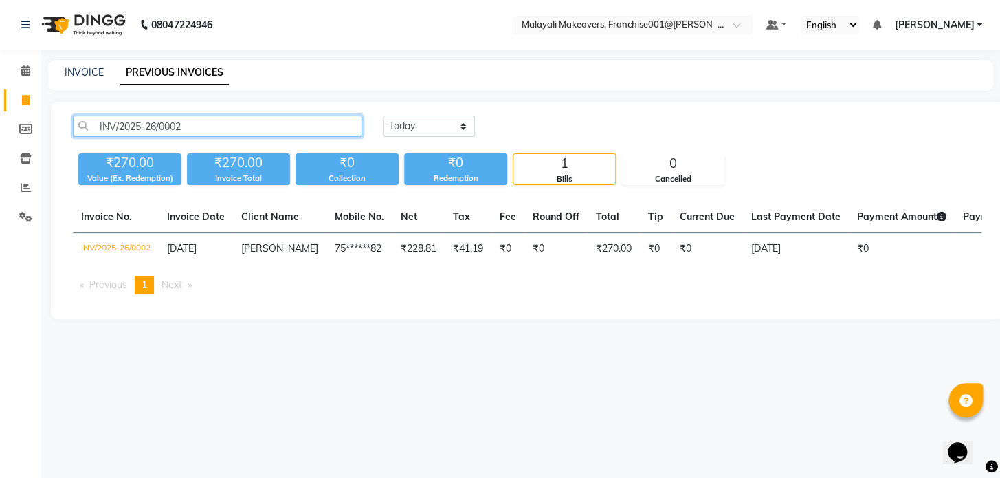
click at [206, 129] on input "INV/2025-26/0002" at bounding box center [217, 125] width 289 height 21
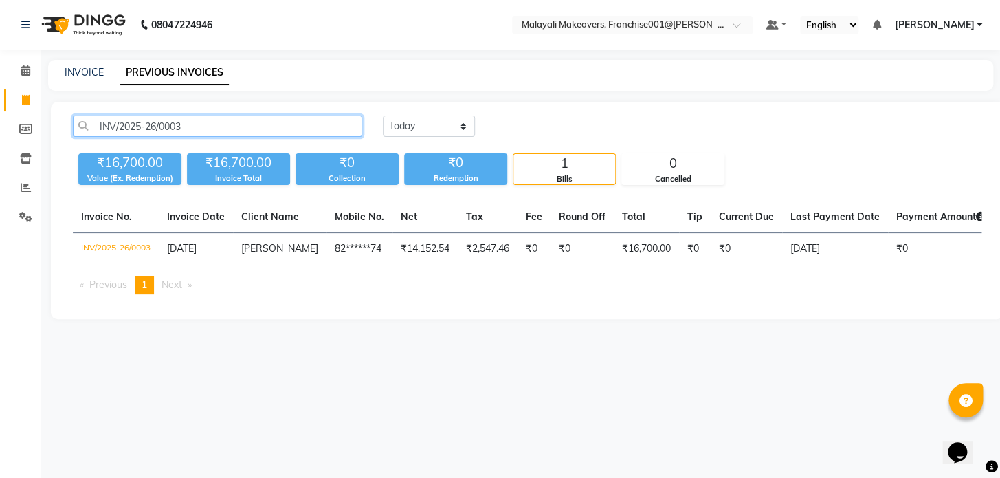
type input "INV/2025-26/0003"
